Goal: Information Seeking & Learning: Learn about a topic

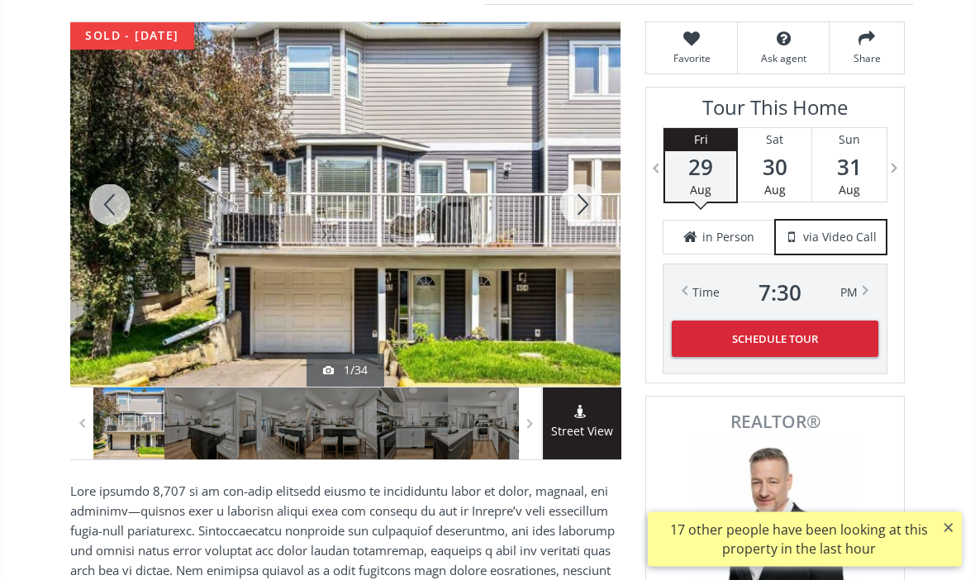
click at [275, 410] on div at bounding box center [270, 424] width 71 height 72
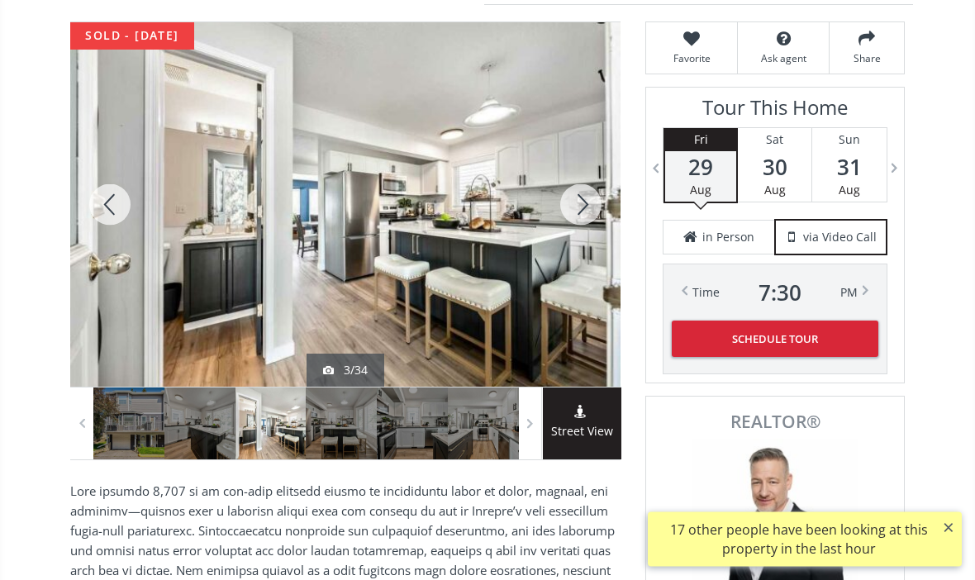
scroll to position [234, 0]
click at [339, 412] on div at bounding box center [341, 423] width 71 height 72
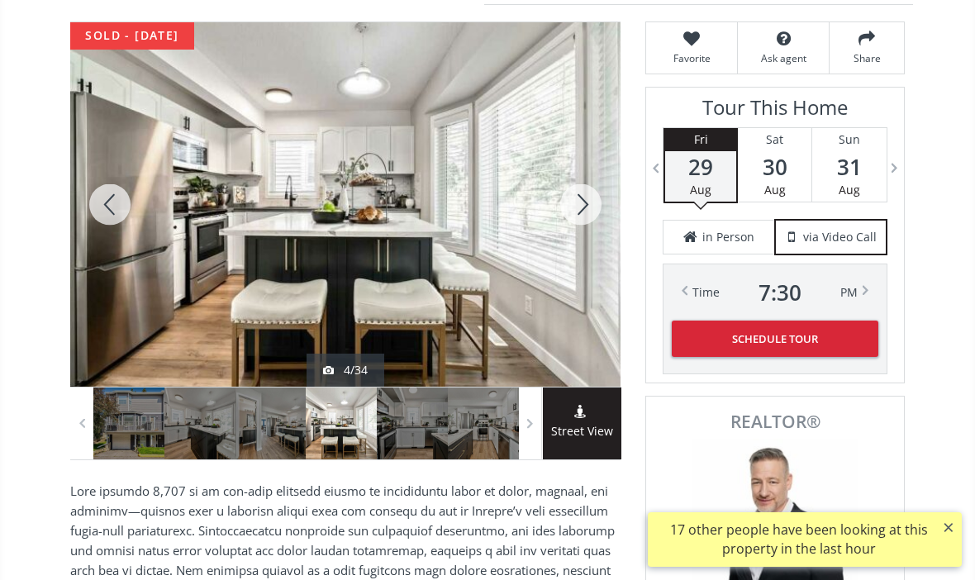
click at [471, 408] on div at bounding box center [483, 423] width 71 height 72
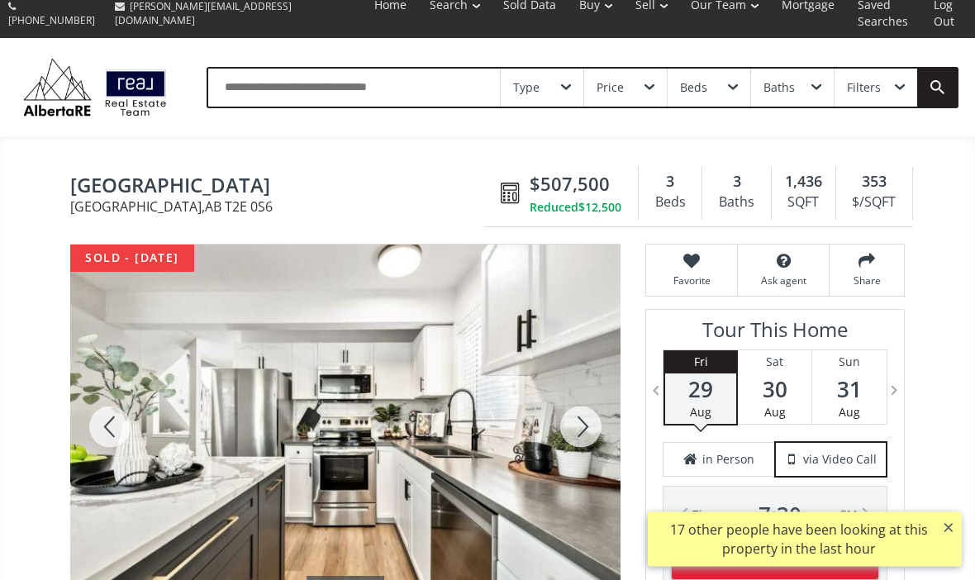
scroll to position [0, 0]
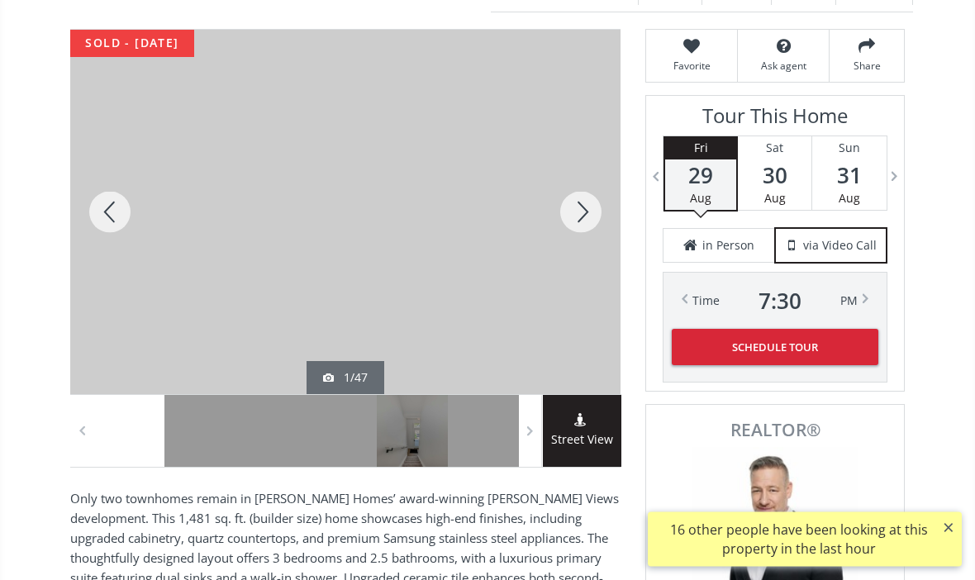
scroll to position [266, 0]
click at [192, 420] on div at bounding box center [199, 431] width 71 height 72
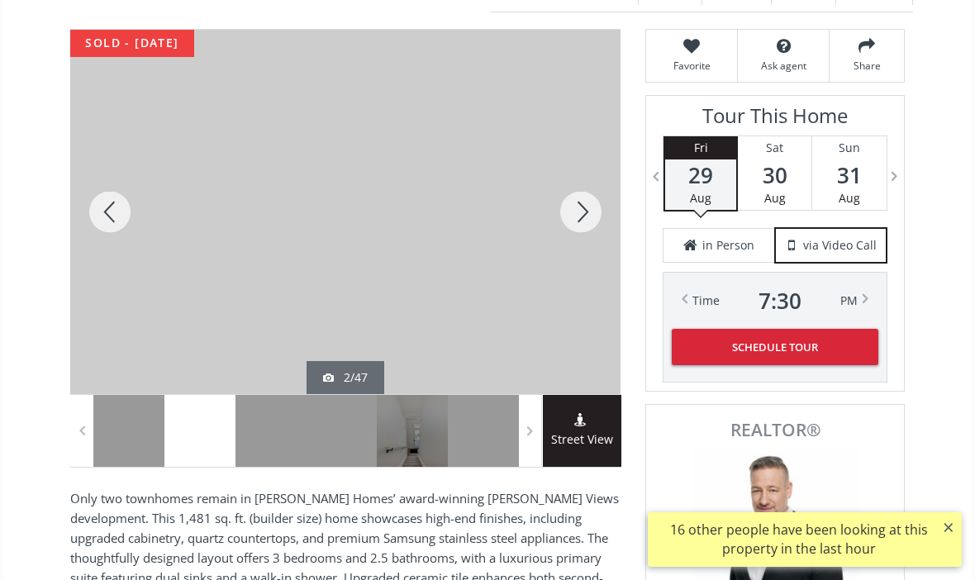
click at [387, 424] on div at bounding box center [412, 431] width 71 height 72
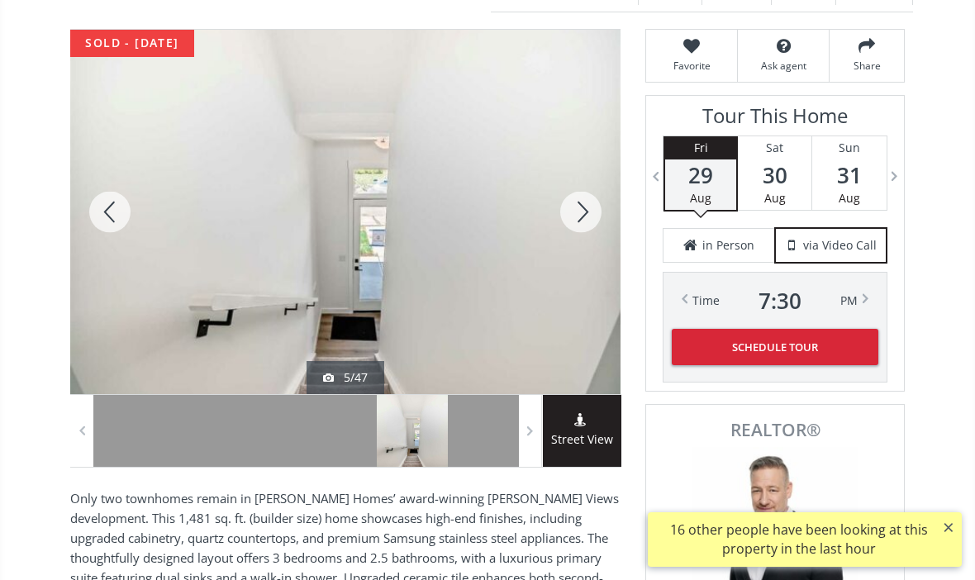
click at [480, 426] on div at bounding box center [483, 431] width 71 height 72
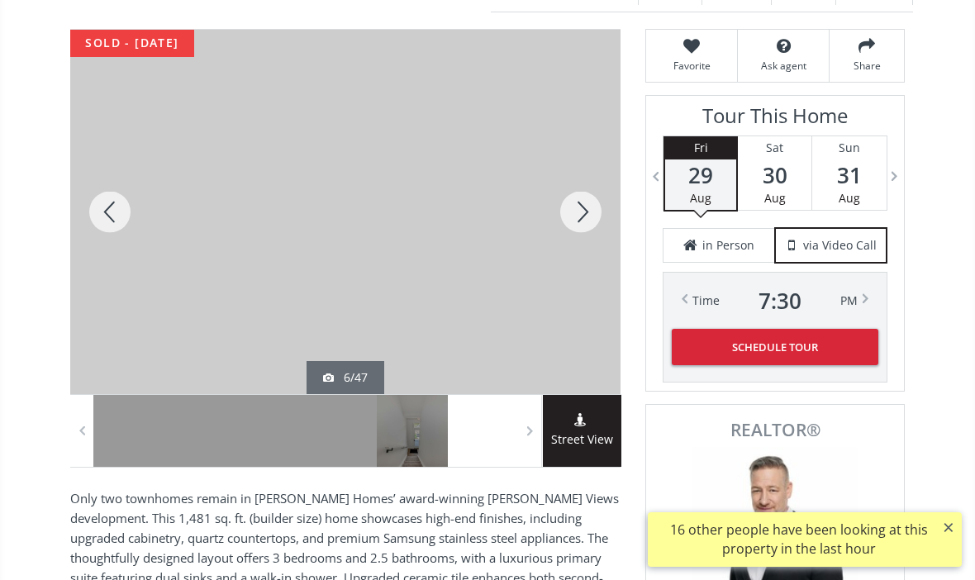
click at [561, 430] on span "Street View" at bounding box center [582, 439] width 78 height 19
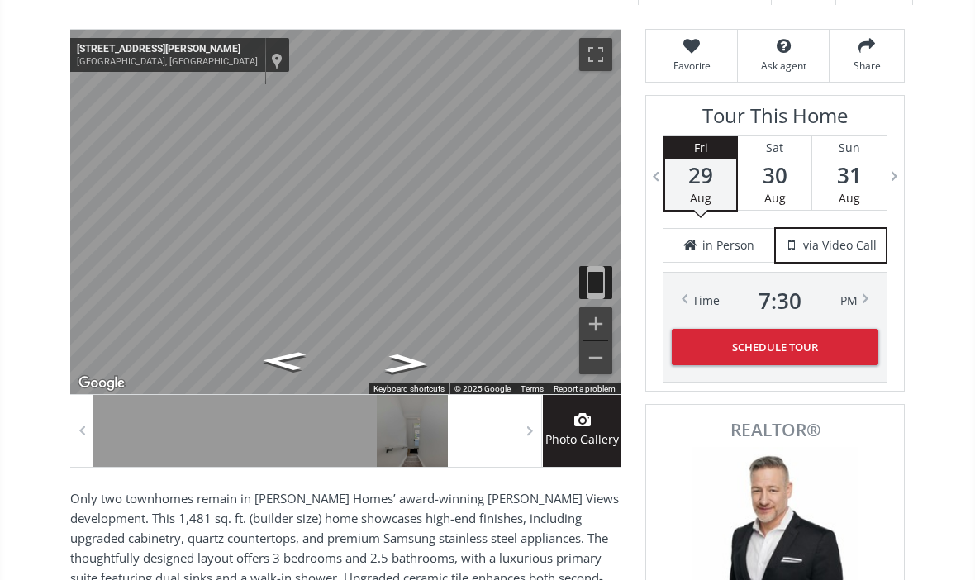
click at [592, 49] on button "Toggle fullscreen view" at bounding box center [595, 54] width 33 height 33
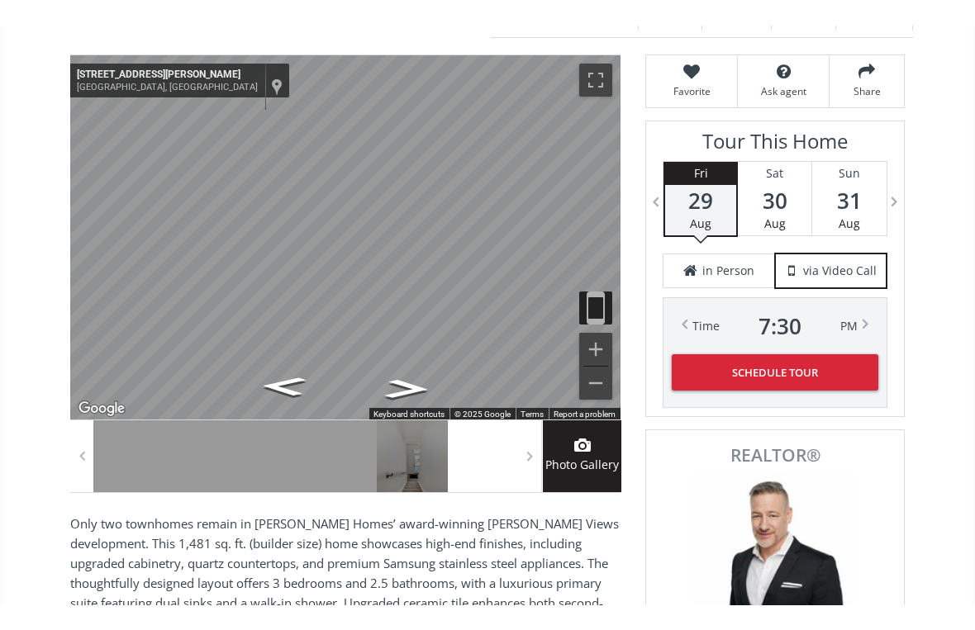
scroll to position [20, 0]
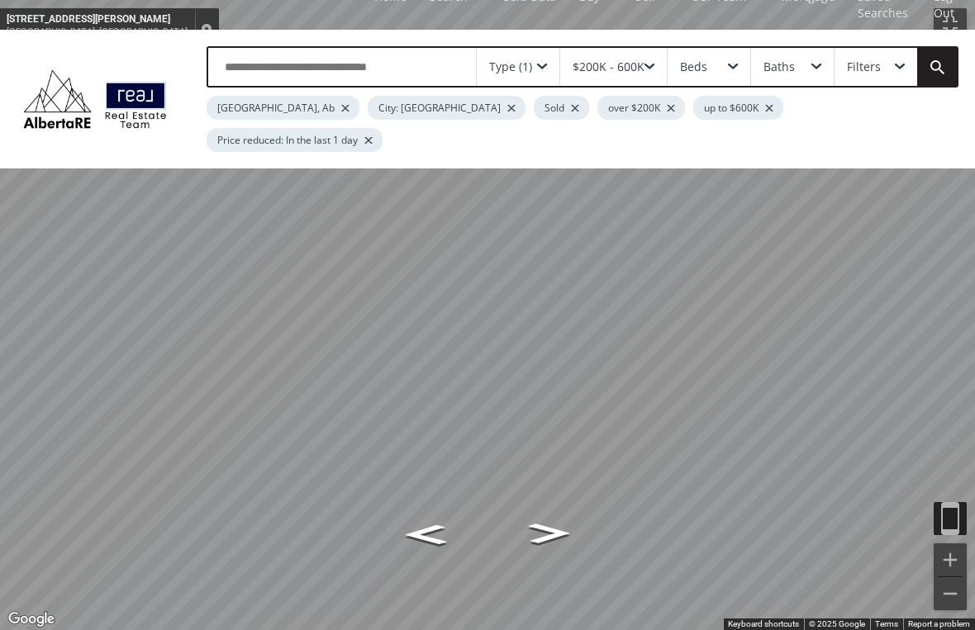
click at [937, 40] on button "Toggle fullscreen view" at bounding box center [949, 24] width 33 height 33
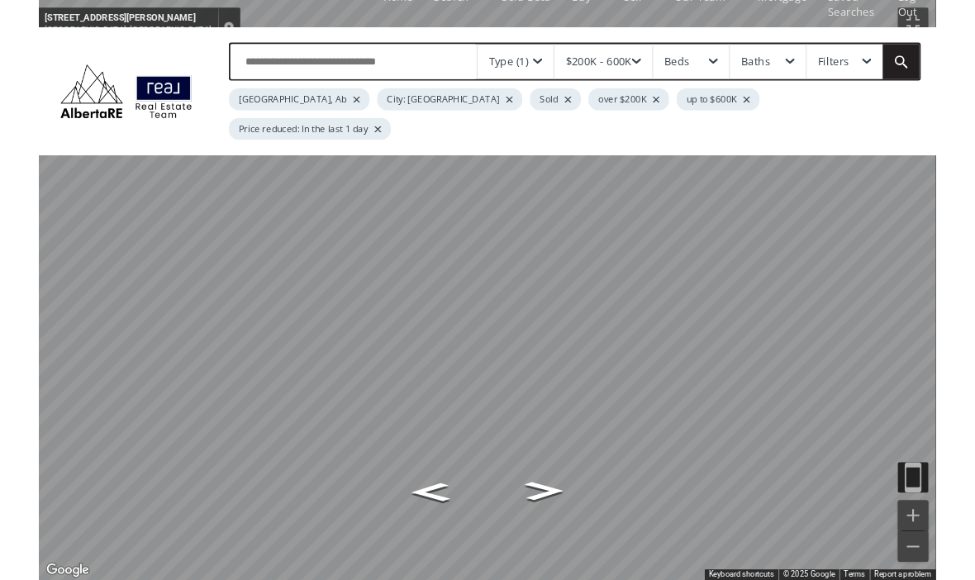
scroll to position [266, 0]
